Goal: Task Accomplishment & Management: Use online tool/utility

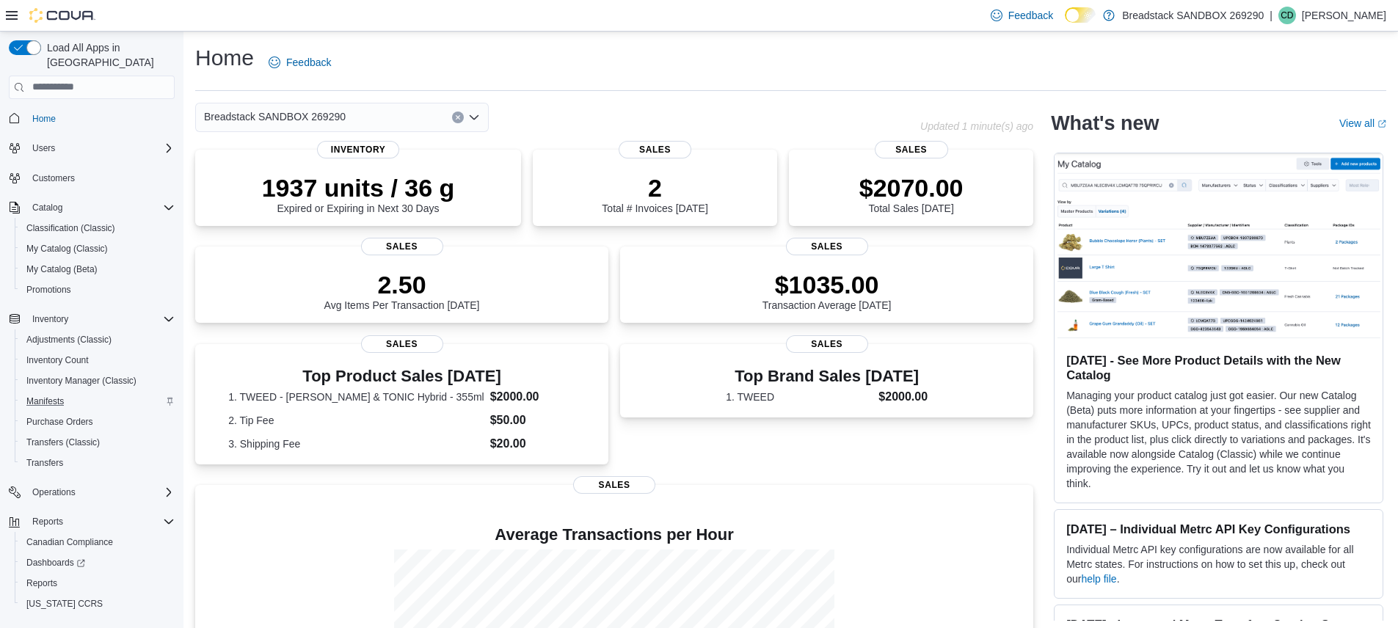
scroll to position [21, 0]
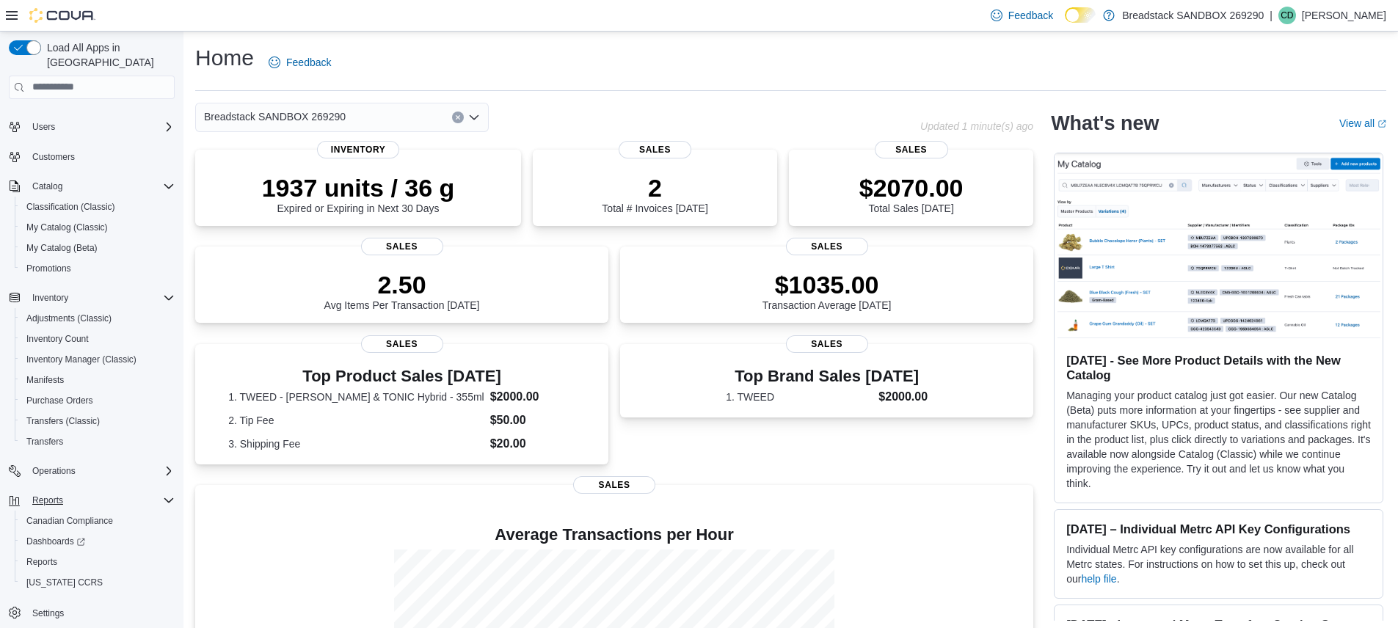
click at [163, 494] on icon "Complex example" at bounding box center [169, 500] width 12 height 12
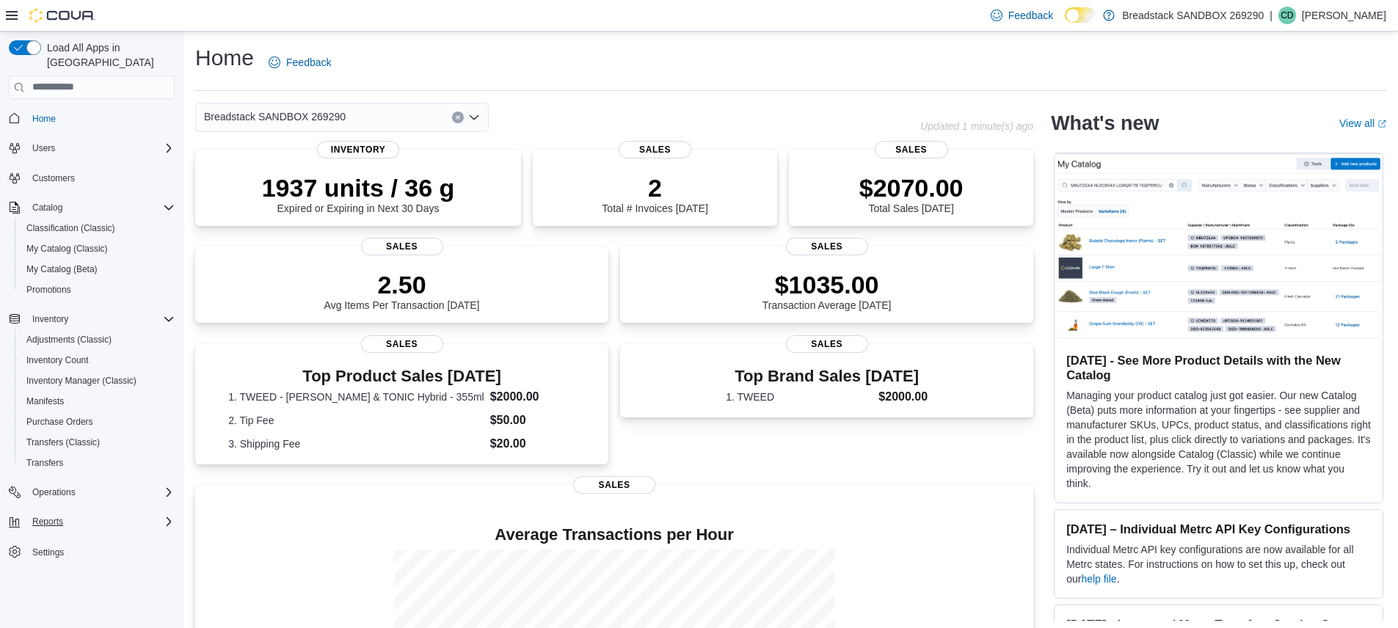
scroll to position [0, 0]
click at [153, 513] on div "Reports" at bounding box center [100, 522] width 148 height 18
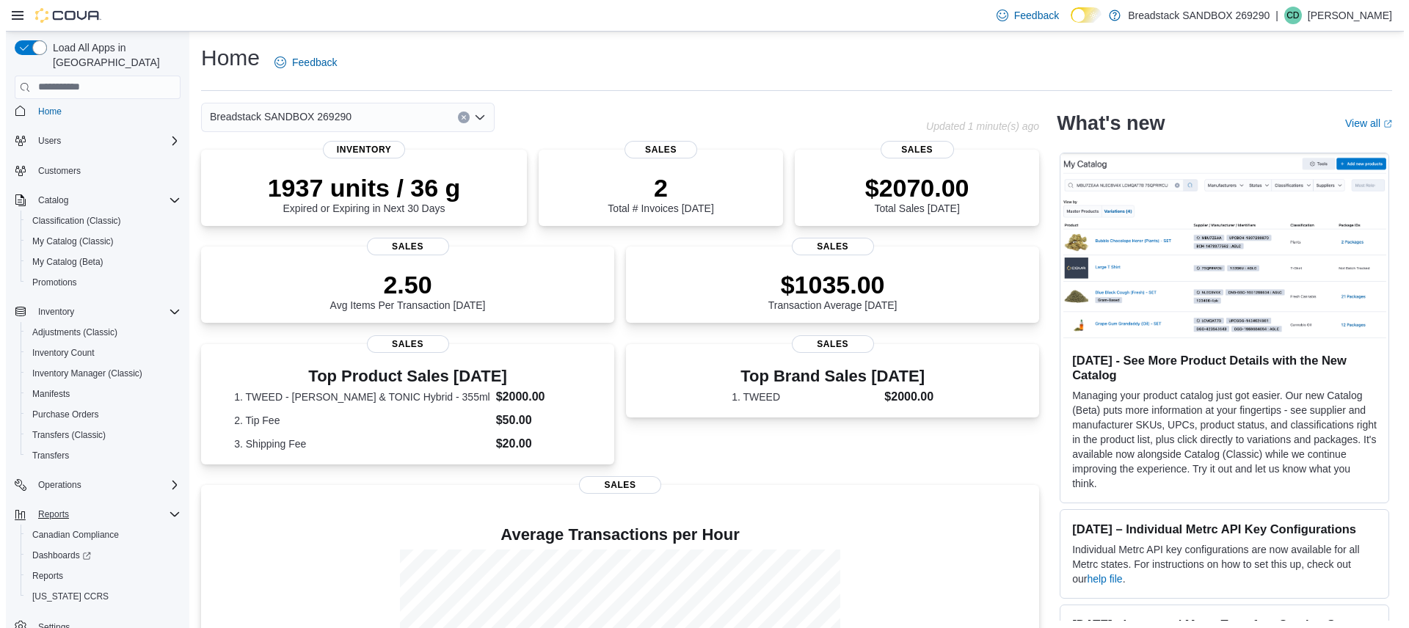
scroll to position [21, 0]
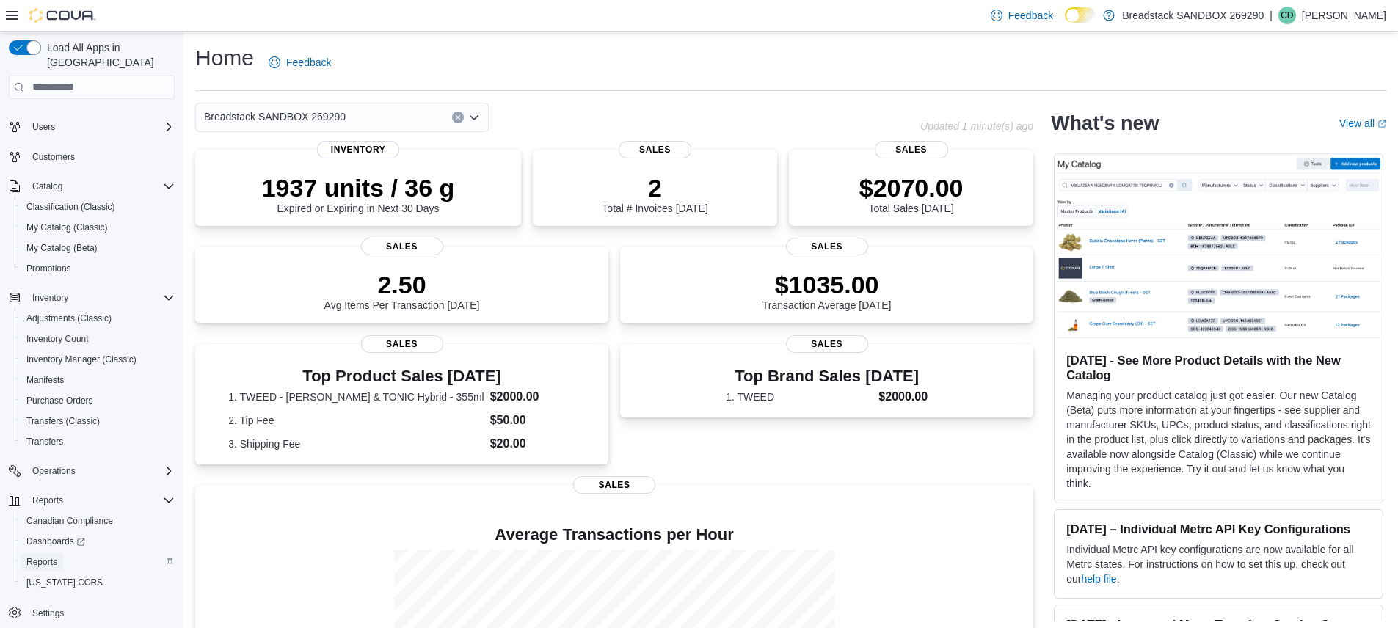
click at [37, 556] on span "Reports" at bounding box center [41, 562] width 31 height 12
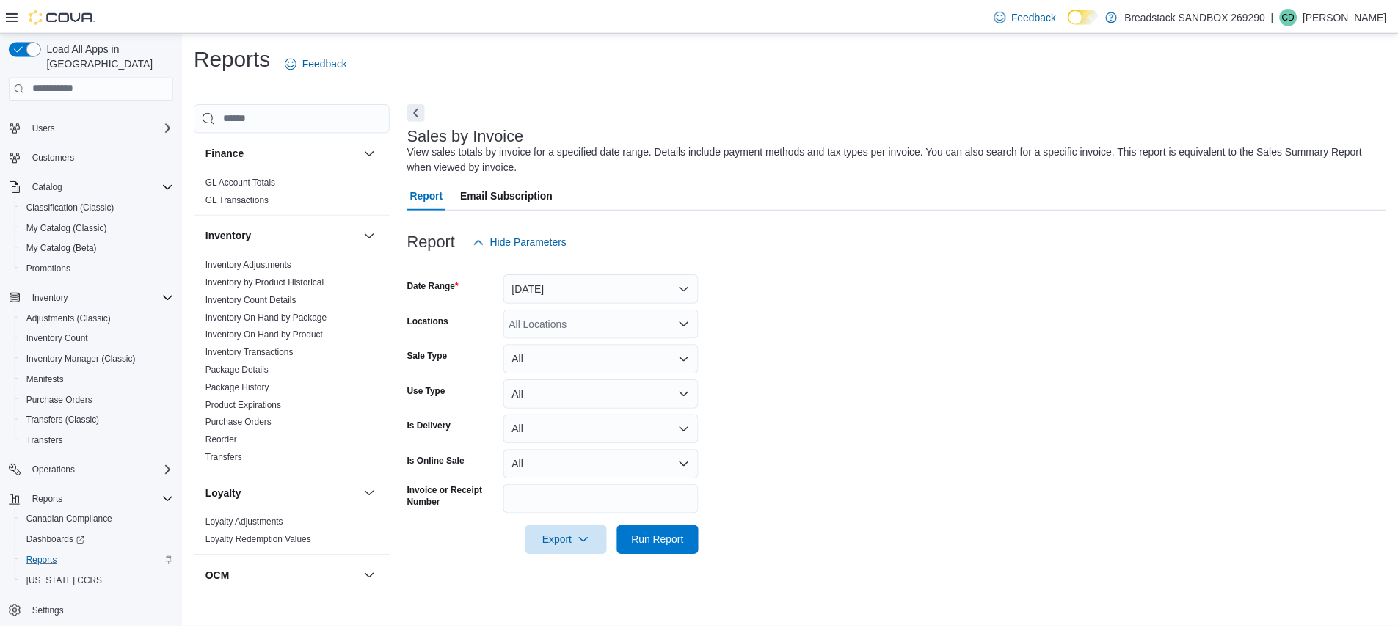
scroll to position [563, 0]
click at [253, 417] on link "Purchase Orders" at bounding box center [240, 422] width 67 height 10
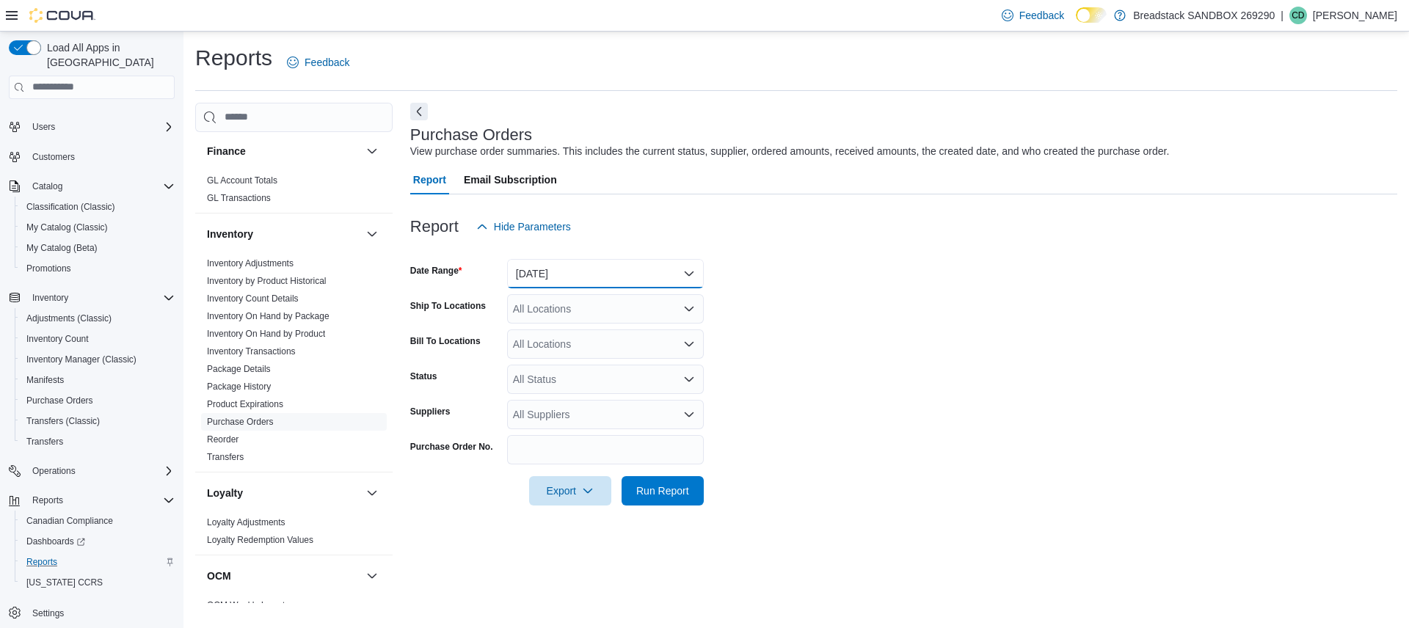
click at [605, 266] on button "[DATE]" at bounding box center [605, 273] width 197 height 29
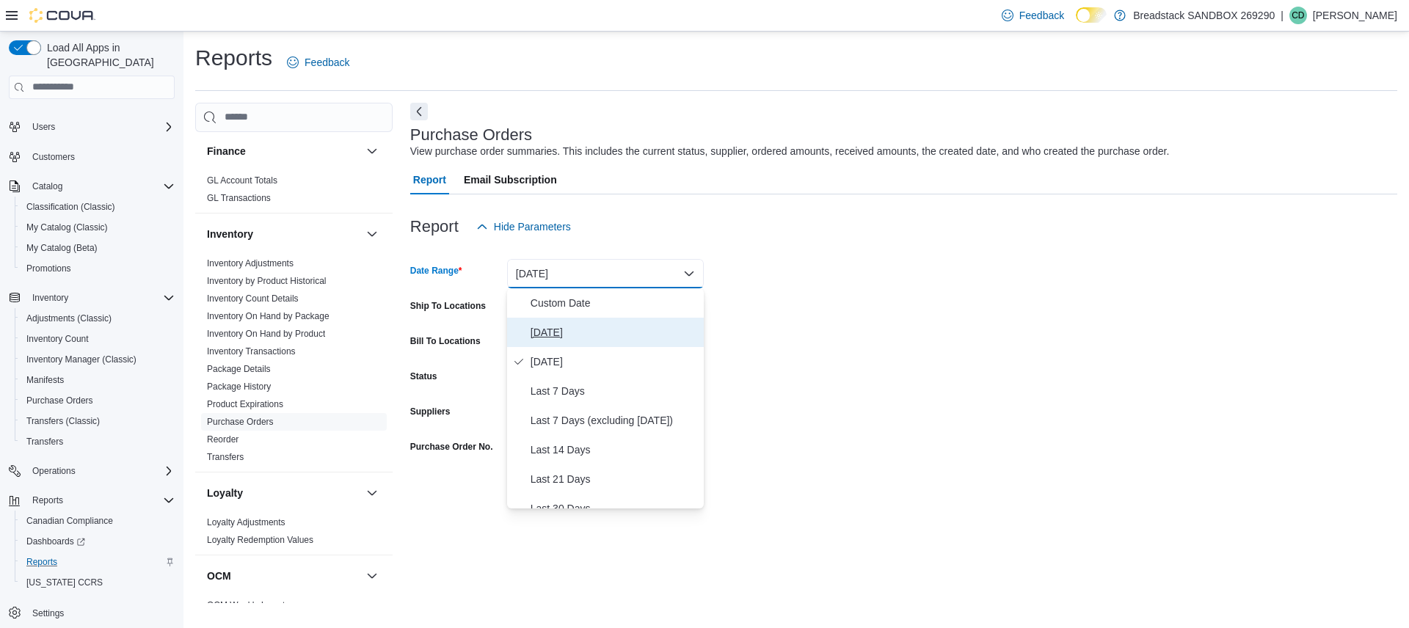
click at [547, 332] on span "[DATE]" at bounding box center [613, 333] width 167 height 18
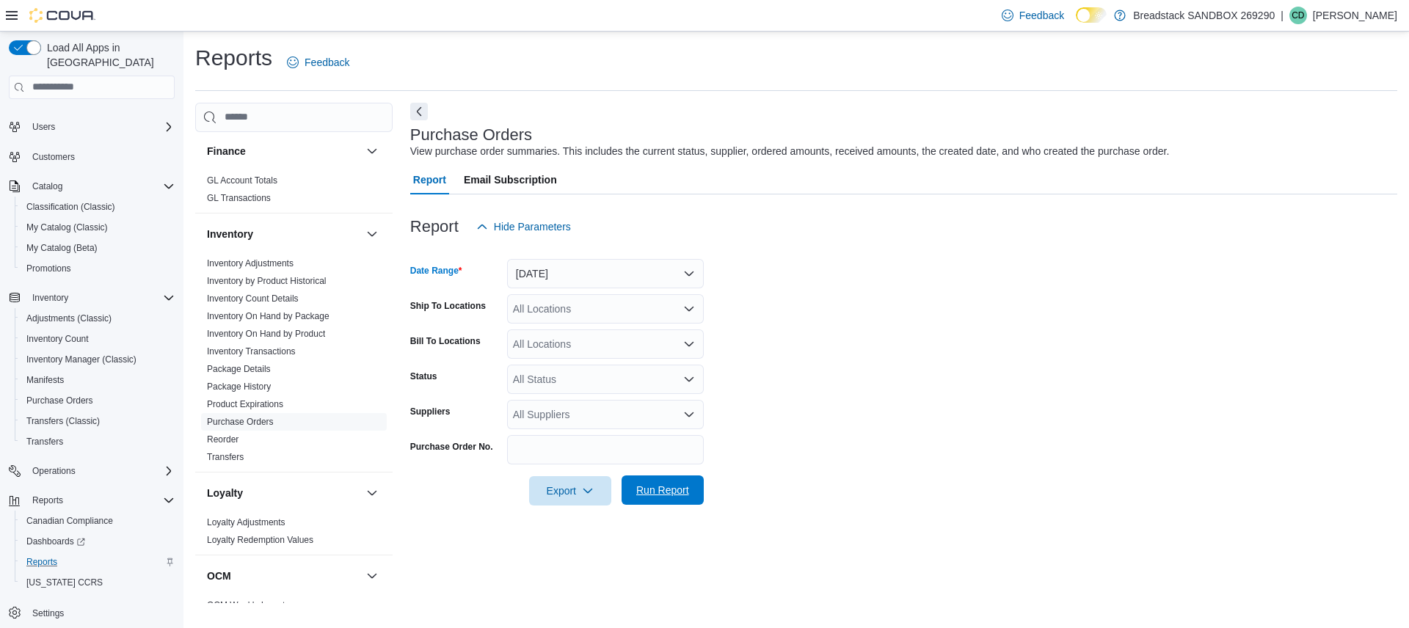
click at [683, 493] on span "Run Report" at bounding box center [662, 490] width 53 height 15
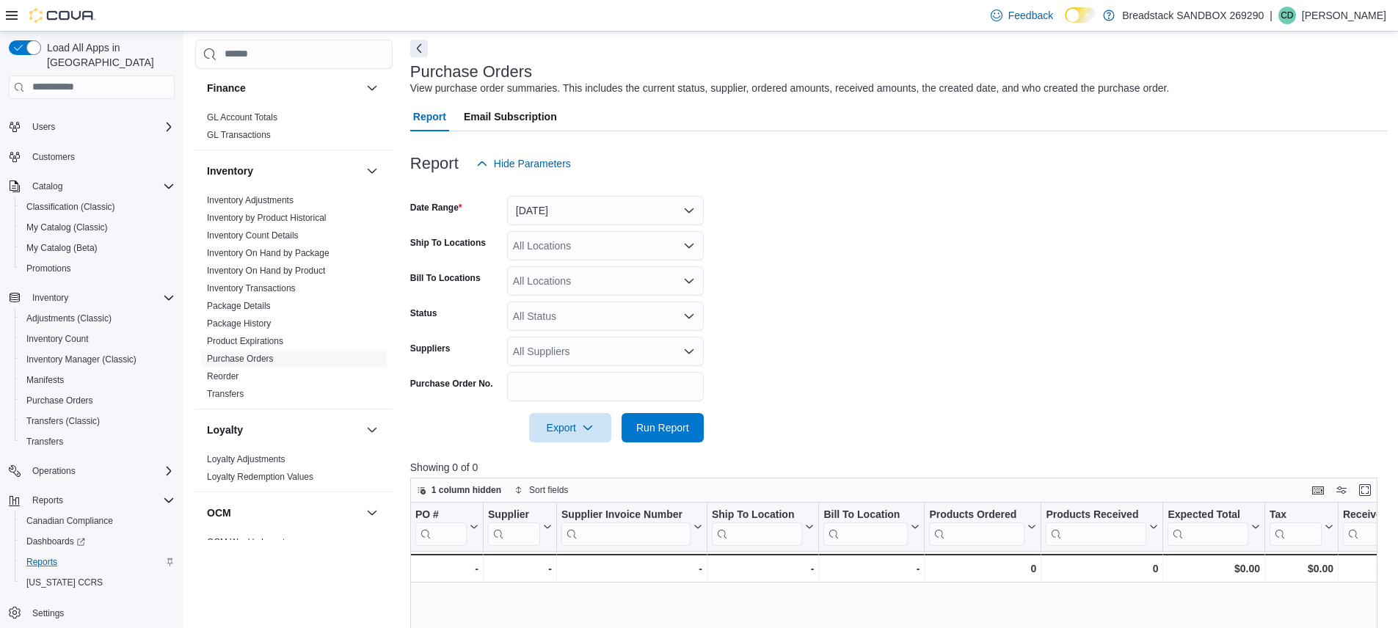
scroll to position [48, 0]
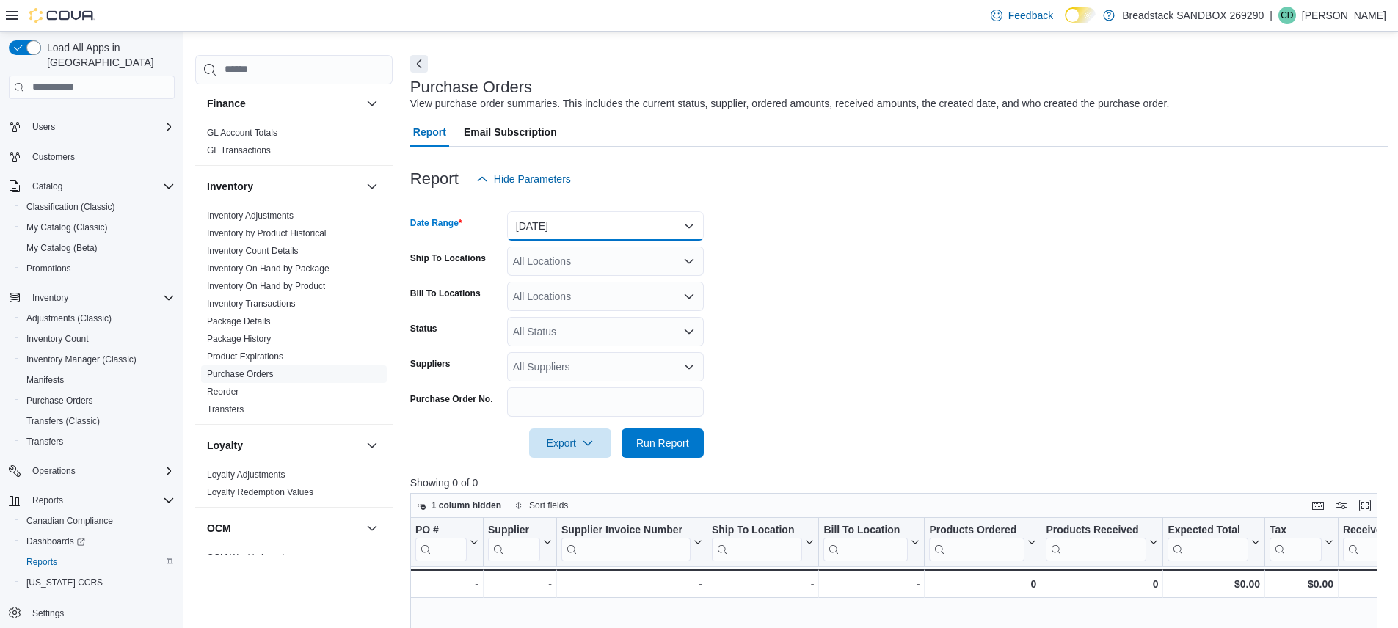
click at [630, 233] on button "[DATE]" at bounding box center [605, 225] width 197 height 29
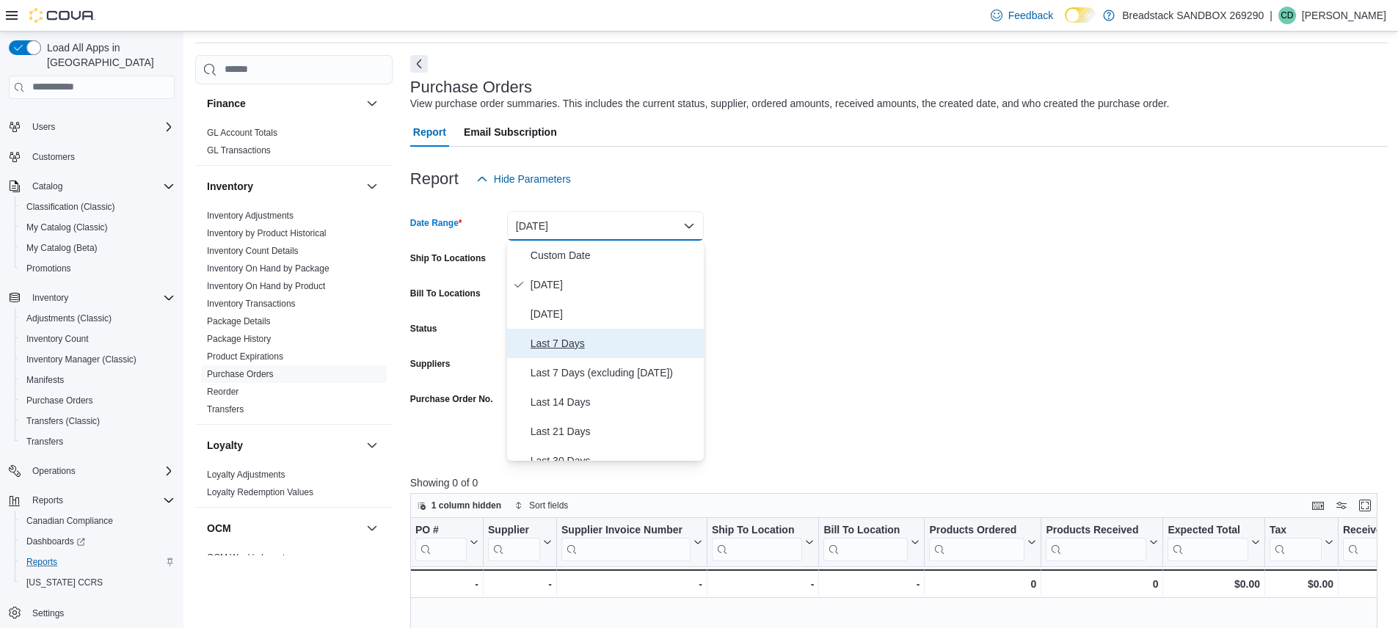
click at [569, 337] on span "Last 7 Days" at bounding box center [613, 344] width 167 height 18
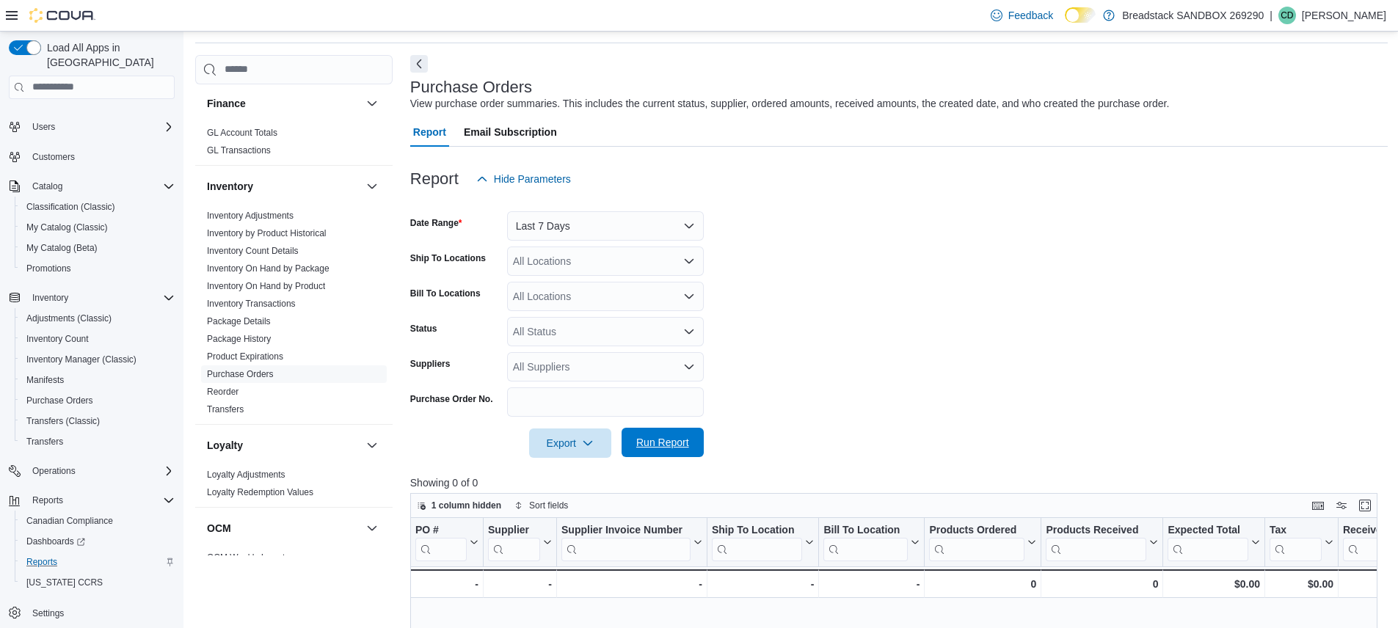
click at [664, 444] on span "Run Report" at bounding box center [662, 442] width 53 height 15
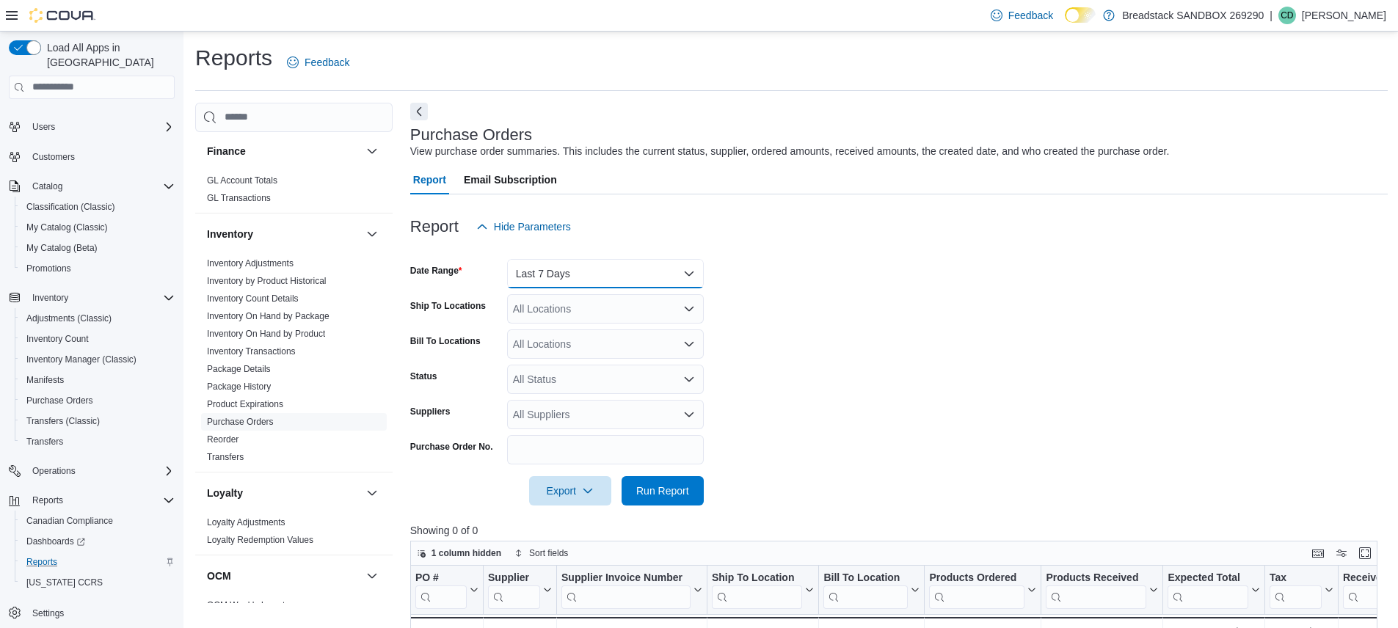
click at [621, 279] on button "Last 7 Days" at bounding box center [605, 273] width 197 height 29
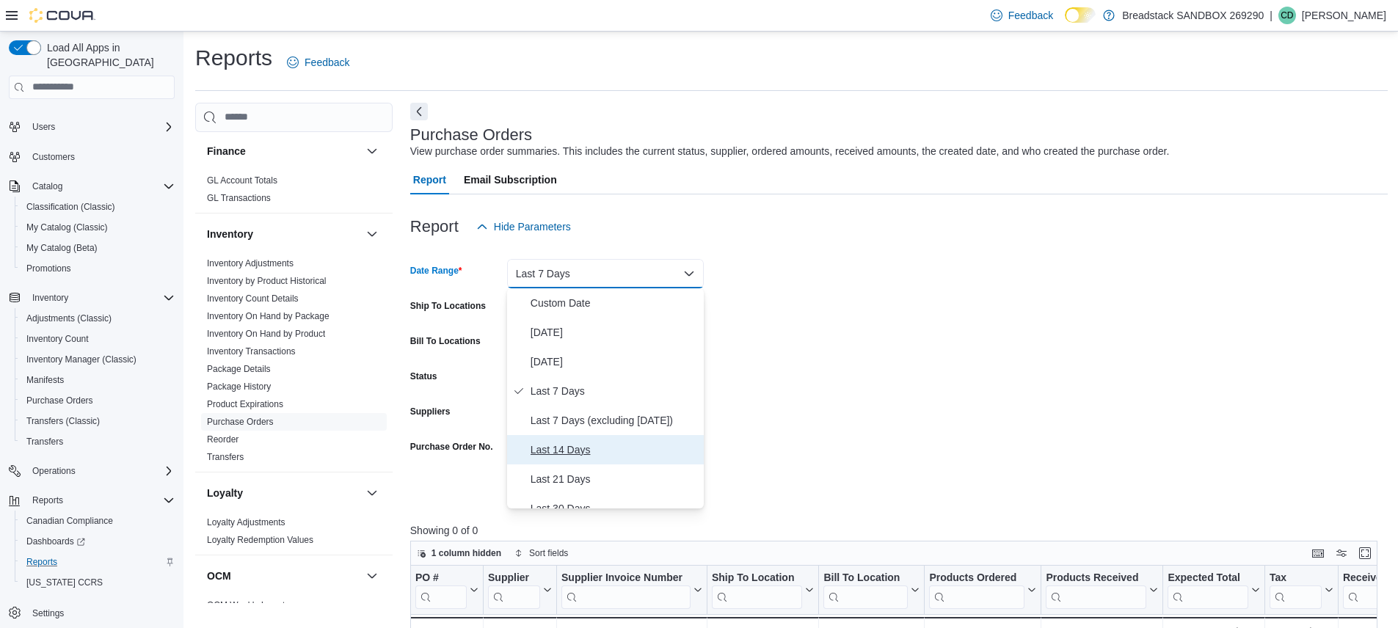
click at [569, 456] on span "Last 14 Days" at bounding box center [613, 450] width 167 height 18
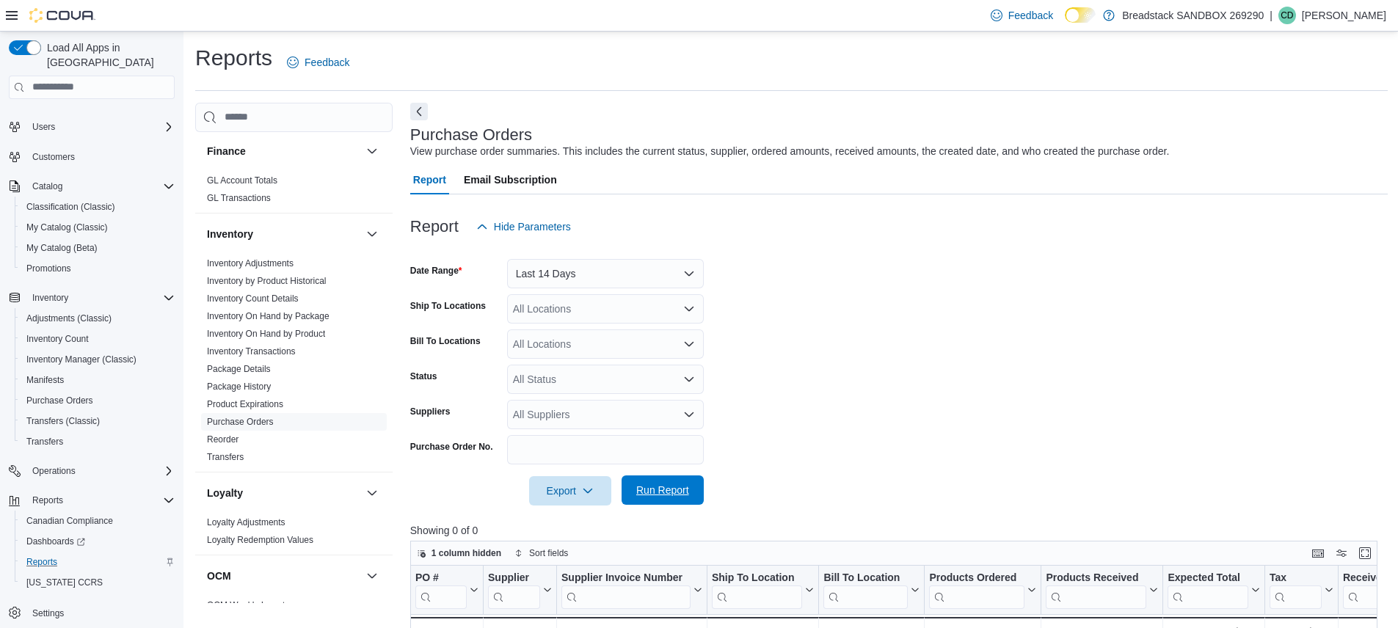
click at [662, 484] on span "Run Report" at bounding box center [662, 490] width 53 height 15
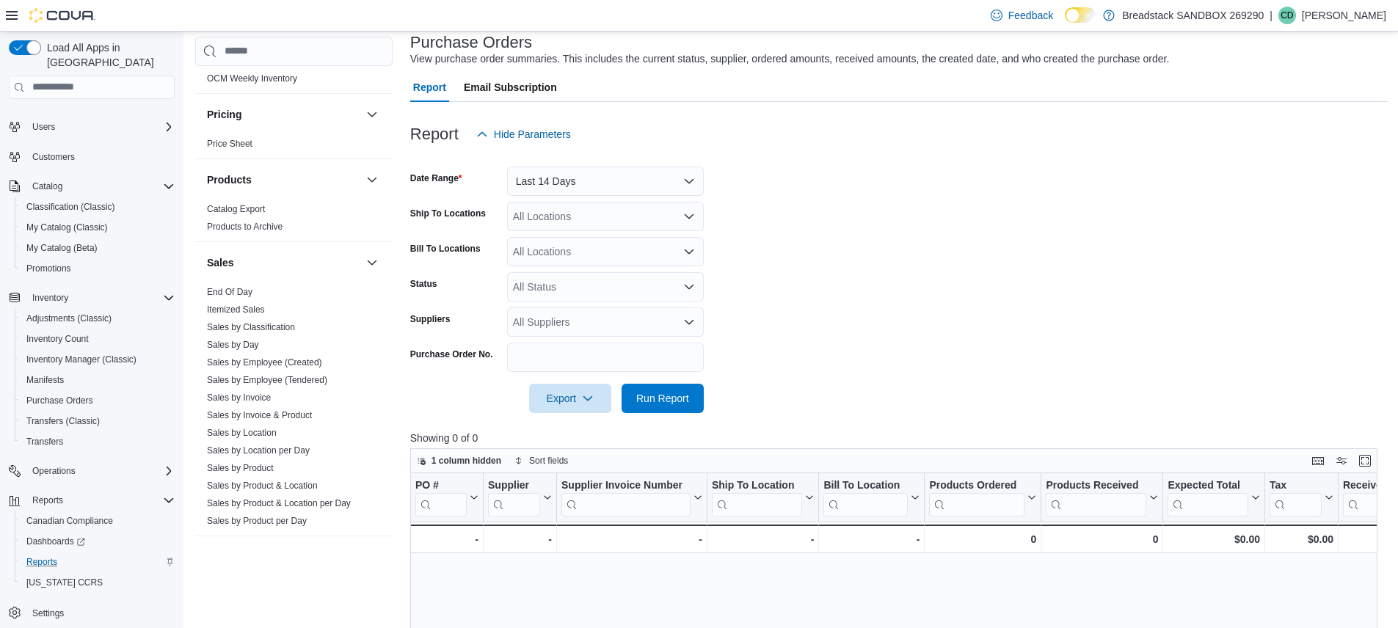
scroll to position [1040, 0]
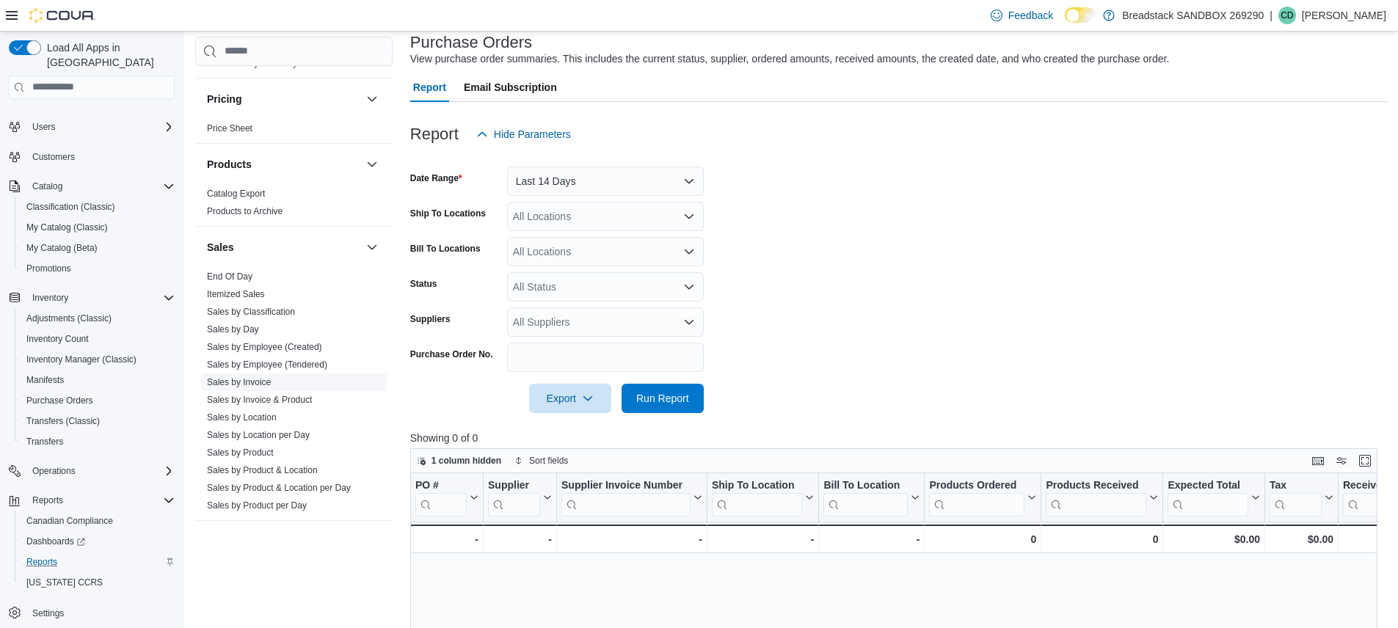
click at [245, 377] on link "Sales by Invoice" at bounding box center [239, 382] width 64 height 10
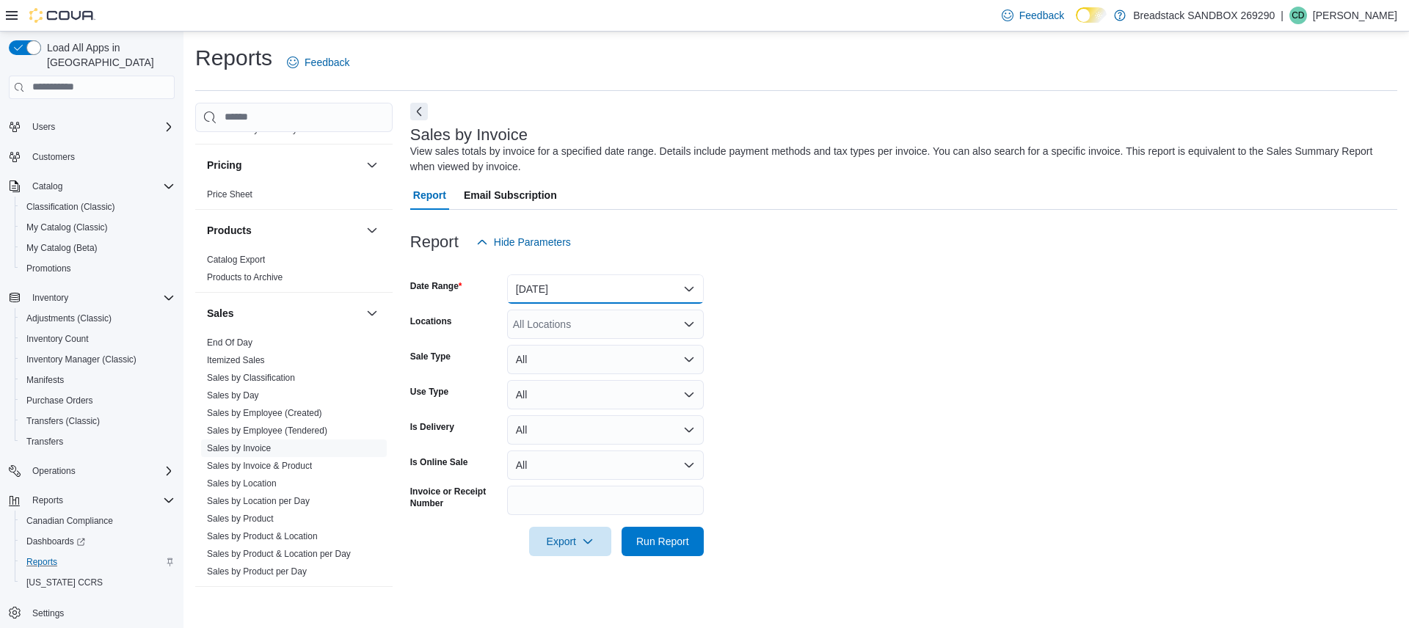
click at [600, 291] on button "[DATE]" at bounding box center [605, 288] width 197 height 29
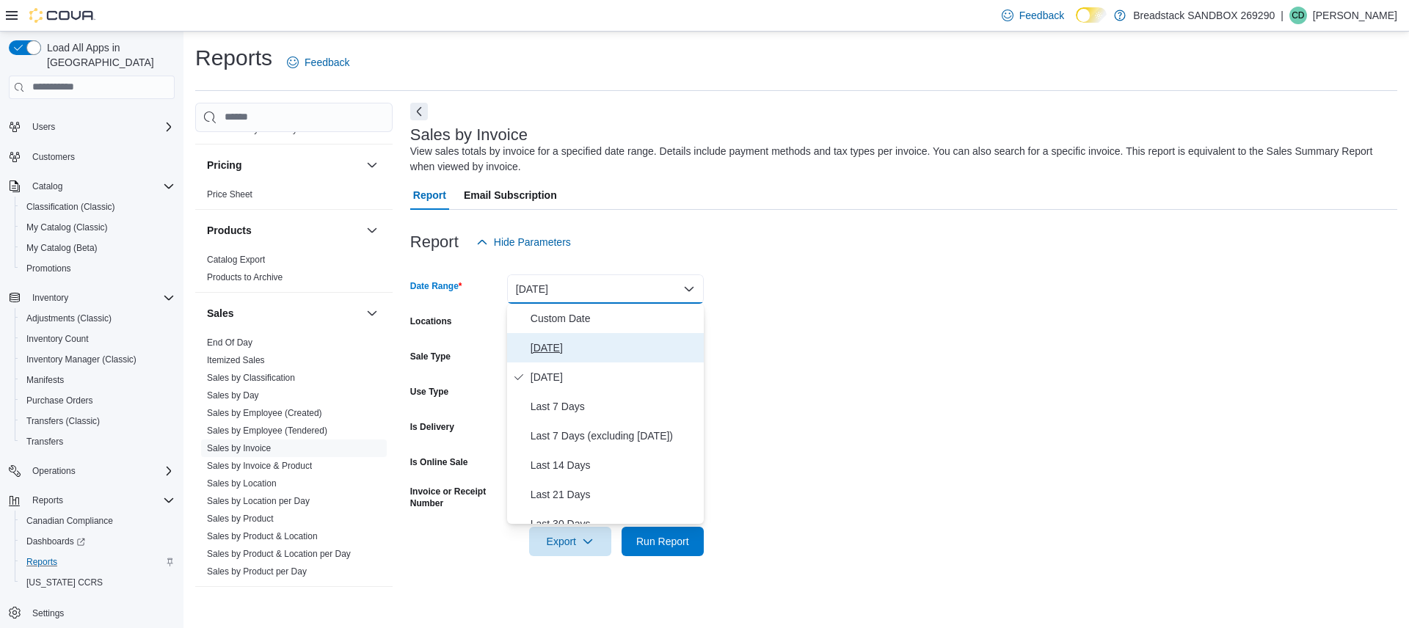
click at [544, 346] on span "[DATE]" at bounding box center [613, 348] width 167 height 18
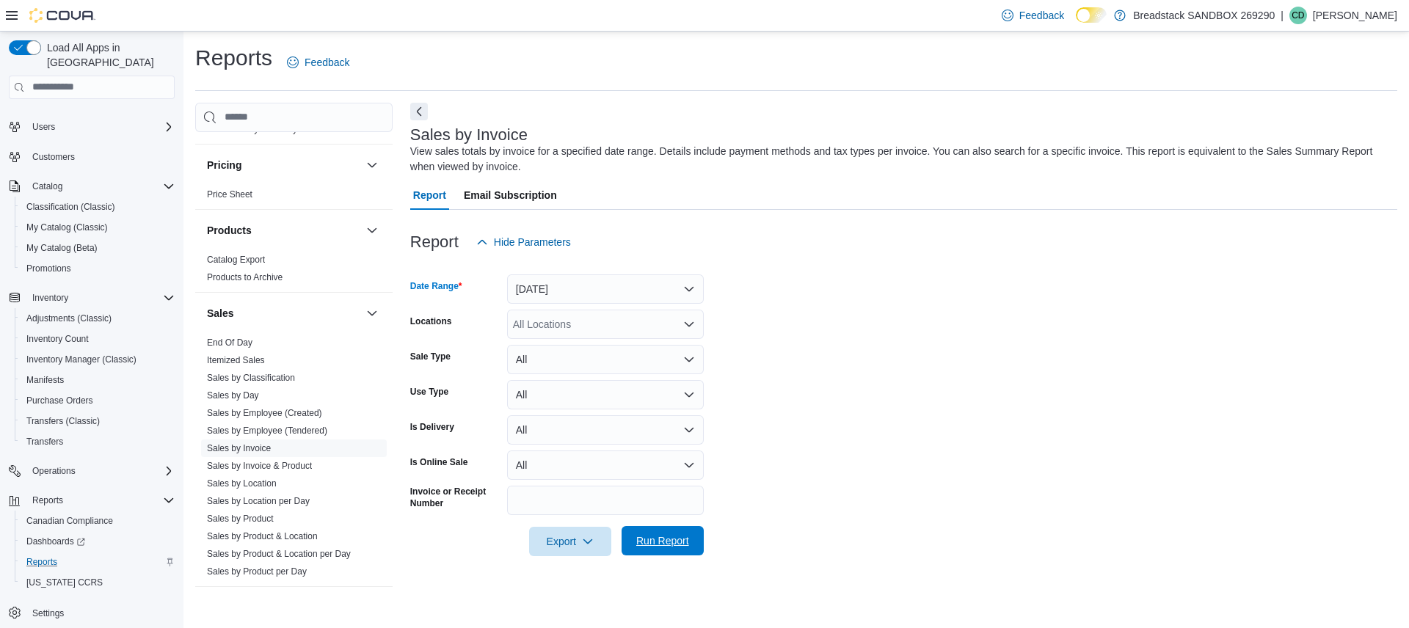
click at [662, 543] on span "Run Report" at bounding box center [662, 540] width 53 height 15
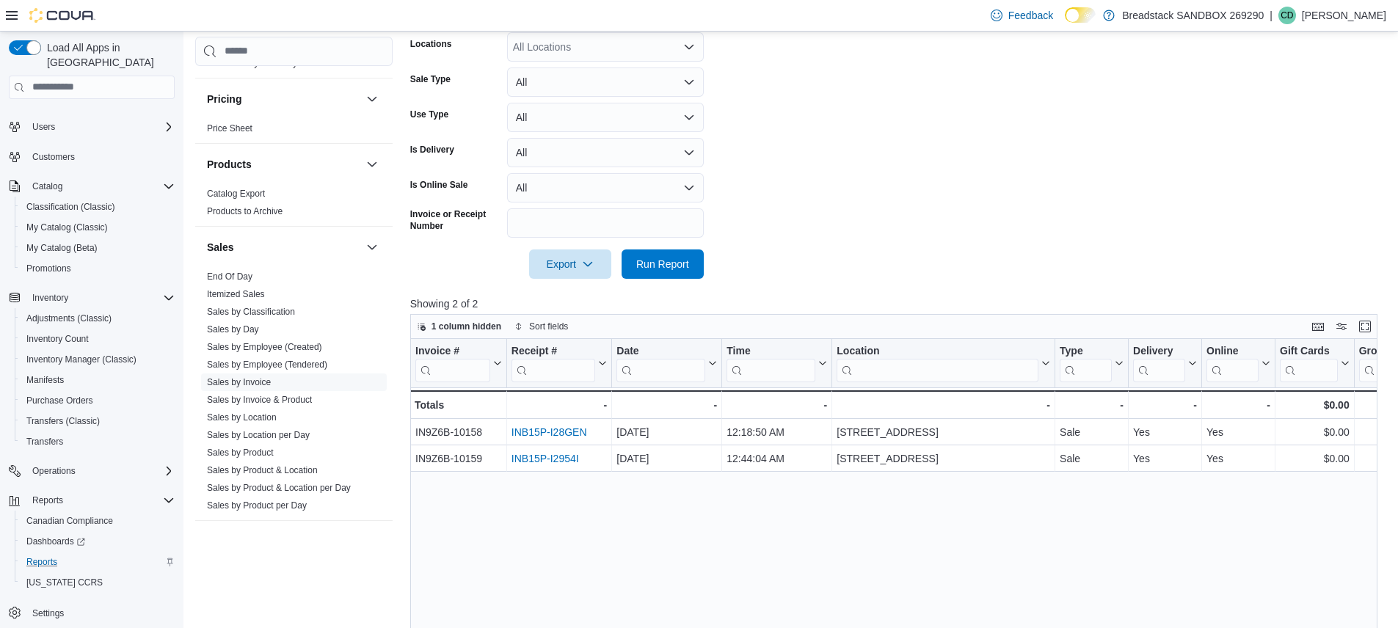
scroll to position [346, 0]
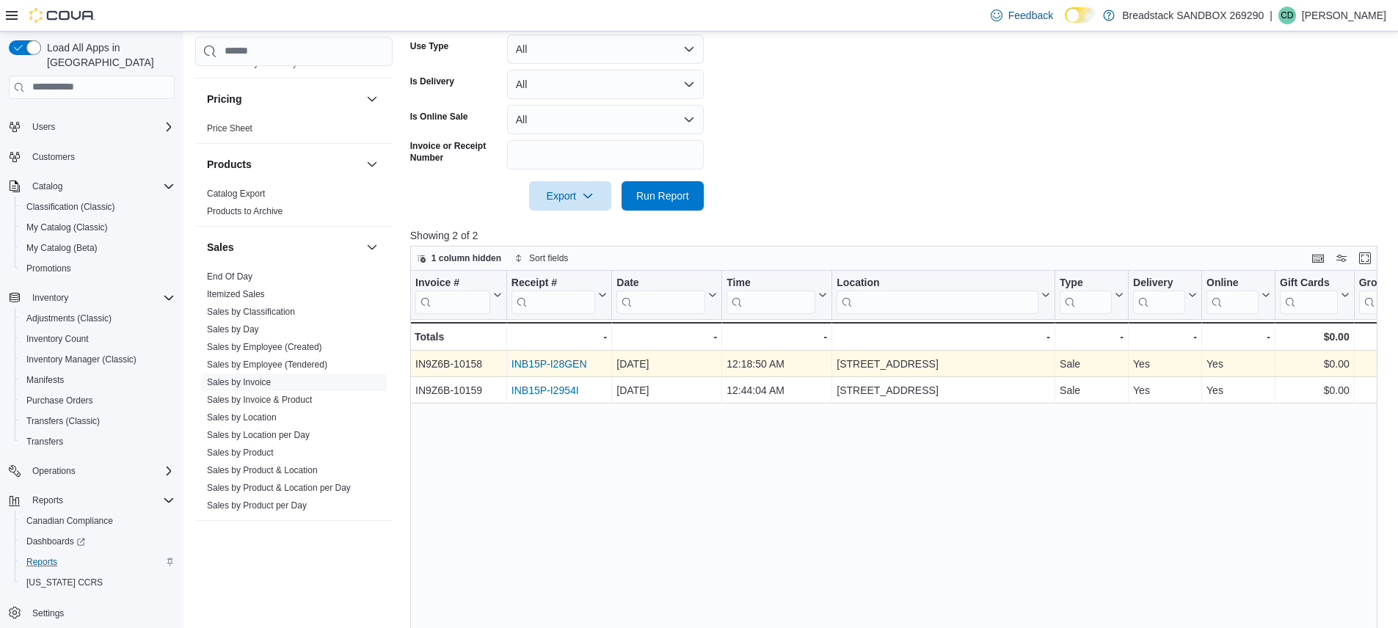
click at [558, 365] on link "INB15P-I28GEN" at bounding box center [549, 364] width 76 height 12
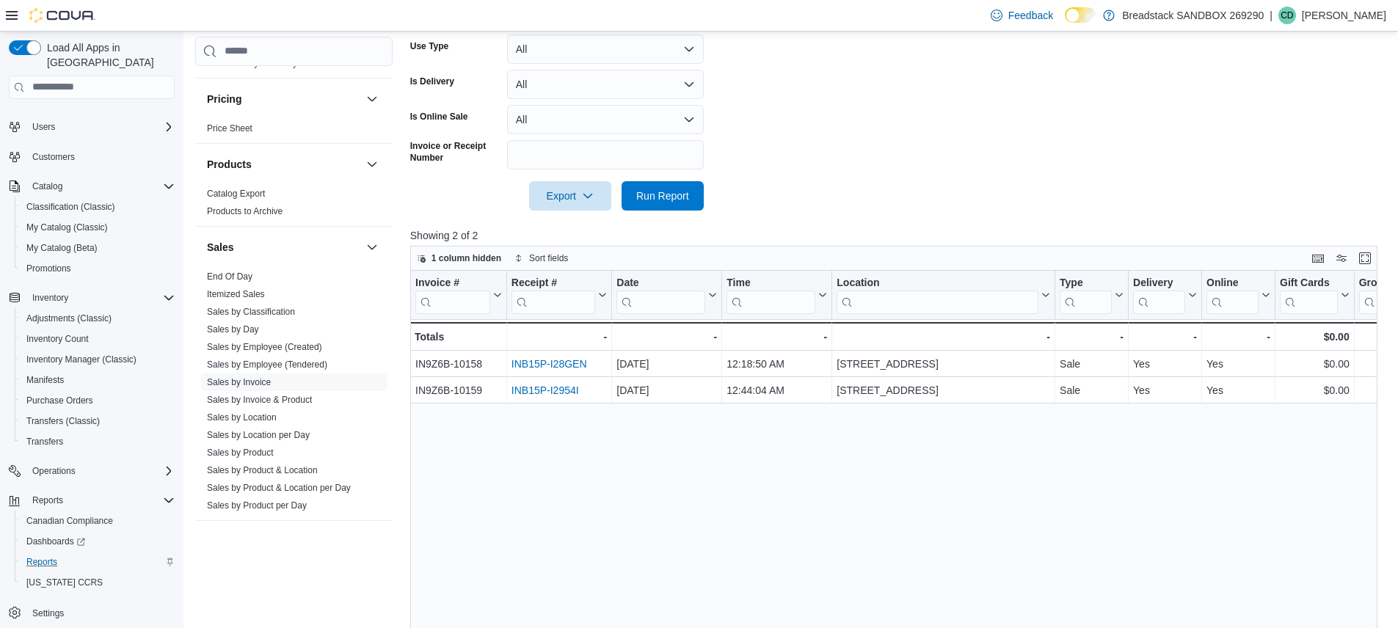
click at [907, 11] on div "Feedback Dark Mode Breadstack SANDBOX 269290 | CD [PERSON_NAME]" at bounding box center [699, 16] width 1398 height 32
click at [909, 21] on div "Feedback Dark Mode Breadstack SANDBOX 269290 | CD [PERSON_NAME]" at bounding box center [699, 16] width 1398 height 32
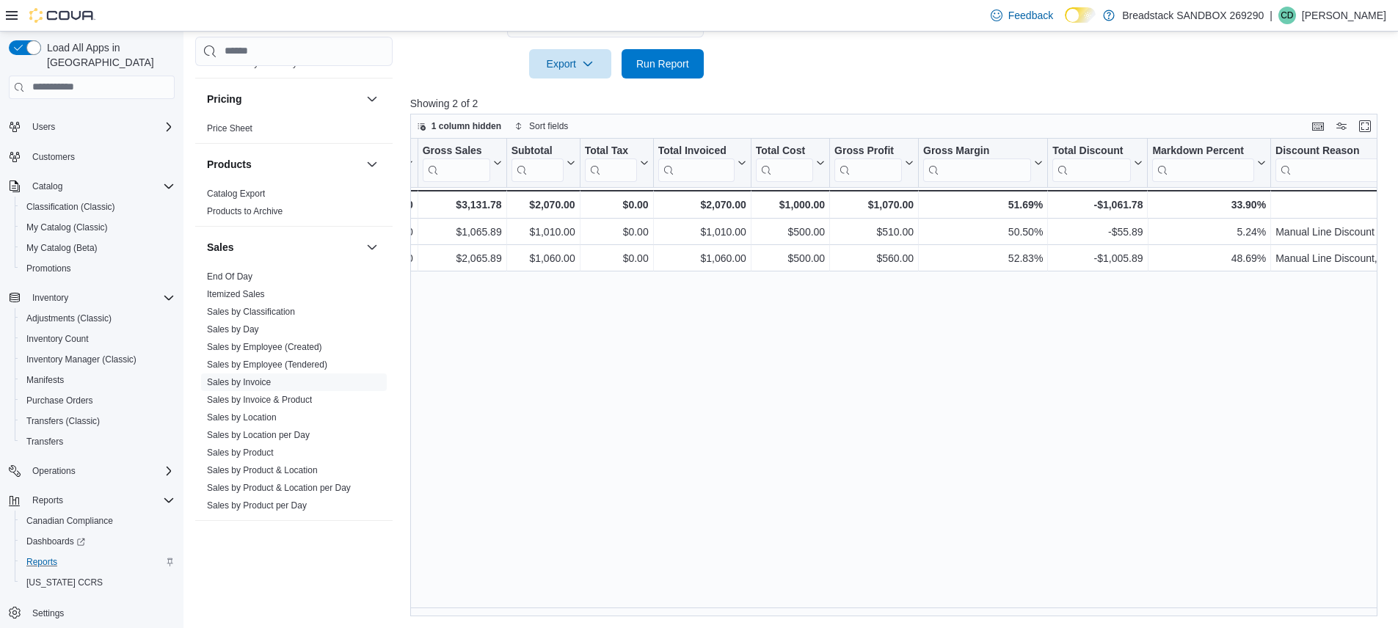
scroll to position [0, 919]
